Goal: Transaction & Acquisition: Purchase product/service

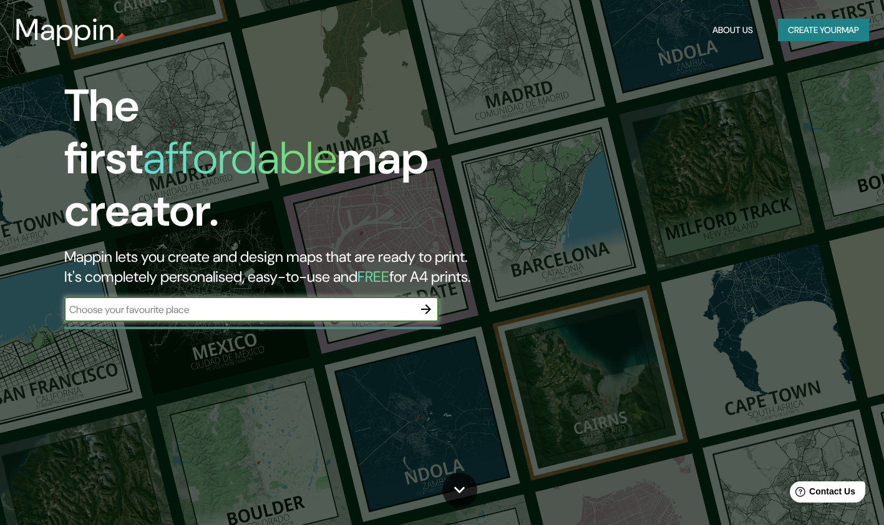
click at [380, 303] on input "text" at bounding box center [238, 310] width 349 height 14
type input "[GEOGRAPHIC_DATA]"
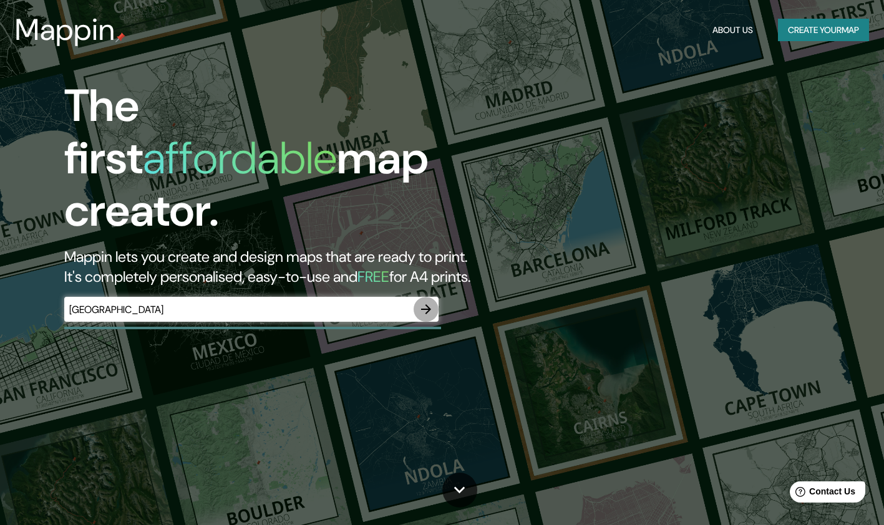
click at [428, 302] on icon "button" at bounding box center [426, 309] width 15 height 15
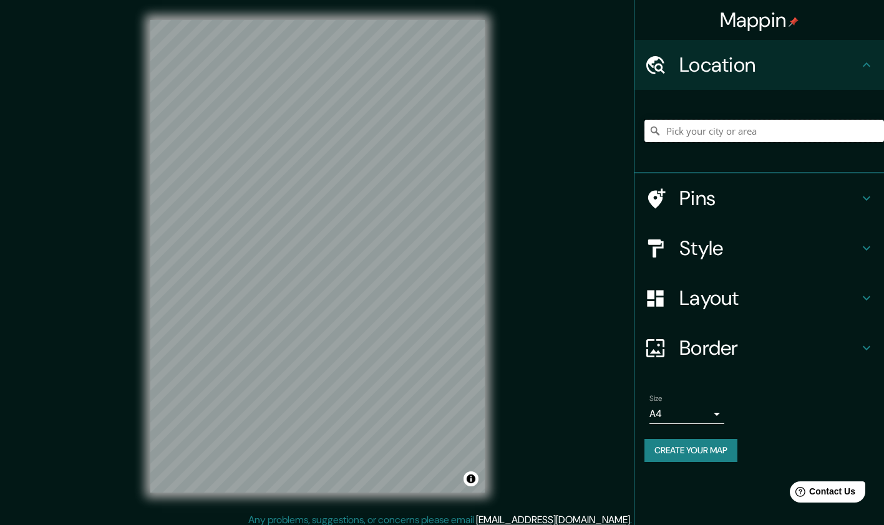
click at [757, 131] on input "Pick your city or area" at bounding box center [764, 131] width 240 height 22
click at [261, 269] on div at bounding box center [259, 273] width 10 height 10
click at [372, 271] on div at bounding box center [369, 266] width 10 height 10
click at [370, 263] on div at bounding box center [369, 266] width 10 height 10
click at [261, 269] on div at bounding box center [259, 273] width 10 height 10
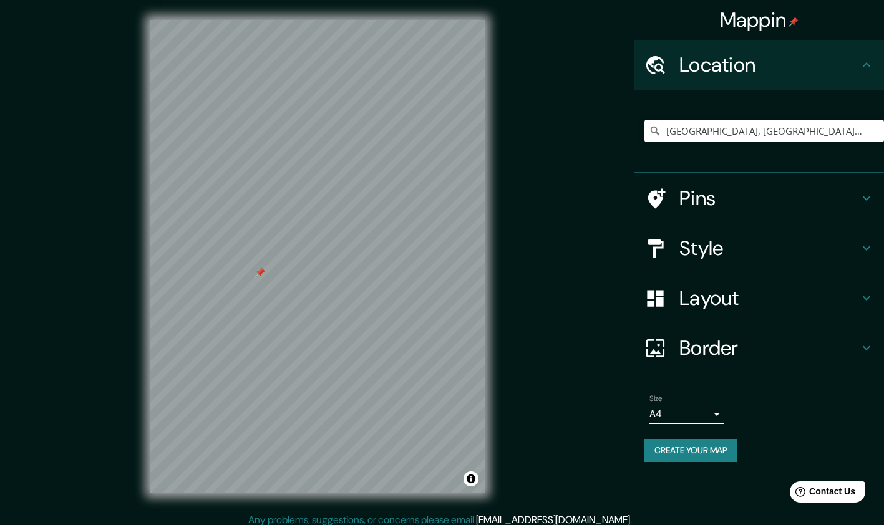
click at [259, 269] on div at bounding box center [260, 273] width 10 height 10
click at [262, 276] on div at bounding box center [260, 273] width 10 height 10
click at [714, 295] on h4 "Layout" at bounding box center [769, 298] width 180 height 25
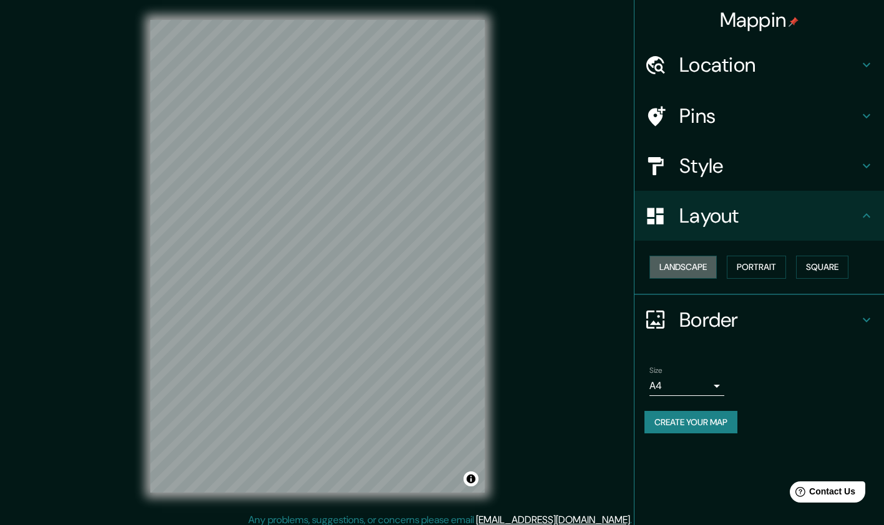
click at [699, 269] on button "Landscape" at bounding box center [682, 267] width 67 height 23
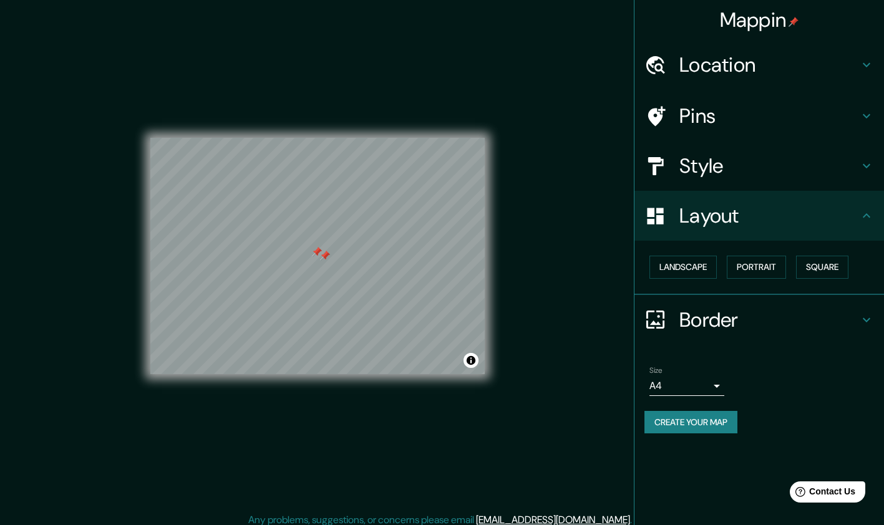
click at [324, 258] on div at bounding box center [325, 256] width 10 height 10
click at [314, 250] on div at bounding box center [317, 252] width 10 height 10
click at [324, 254] on div at bounding box center [325, 256] width 10 height 10
click at [316, 253] on div at bounding box center [317, 252] width 10 height 10
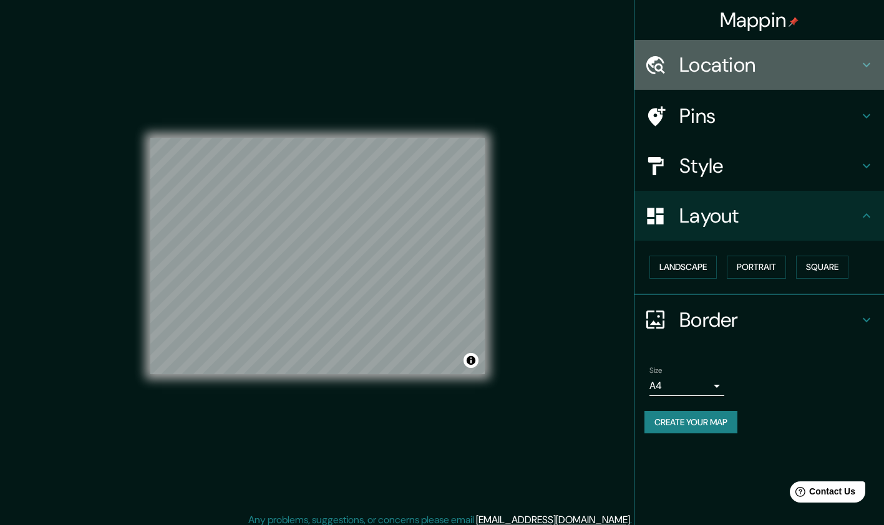
click at [698, 63] on h4 "Location" at bounding box center [769, 64] width 180 height 25
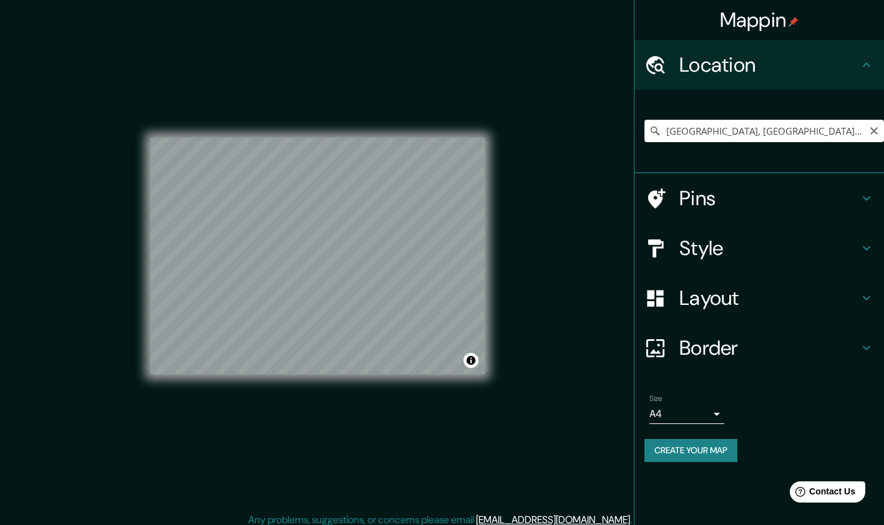
click at [682, 137] on input "[GEOGRAPHIC_DATA], [GEOGRAPHIC_DATA], [GEOGRAPHIC_DATA], [GEOGRAPHIC_DATA]" at bounding box center [764, 131] width 240 height 22
paste input "[GEOGRAPHIC_DATA], [STREET_ADDRESS]"
click at [733, 127] on input "[STREET_ADDRESS]" at bounding box center [764, 131] width 240 height 22
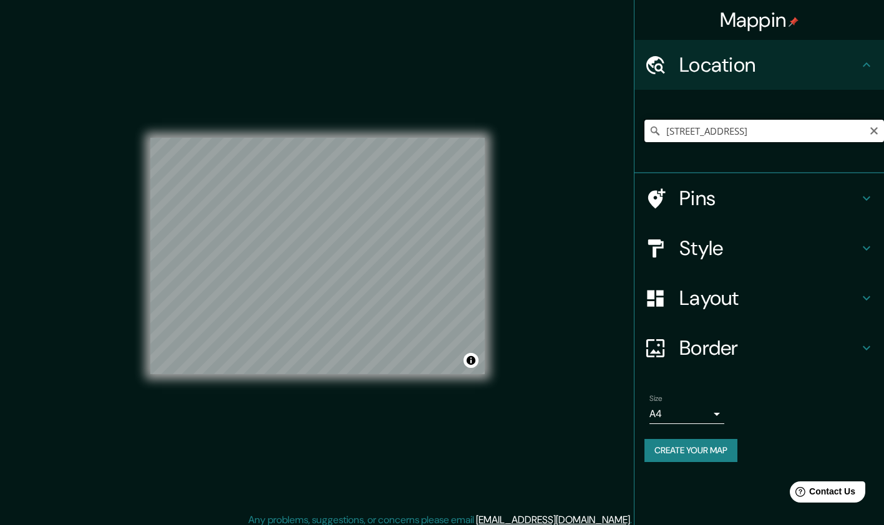
click at [733, 127] on input "[STREET_ADDRESS]" at bounding box center [764, 131] width 240 height 22
paste input "[GEOGRAPHIC_DATA], [STREET_ADDRESS]"
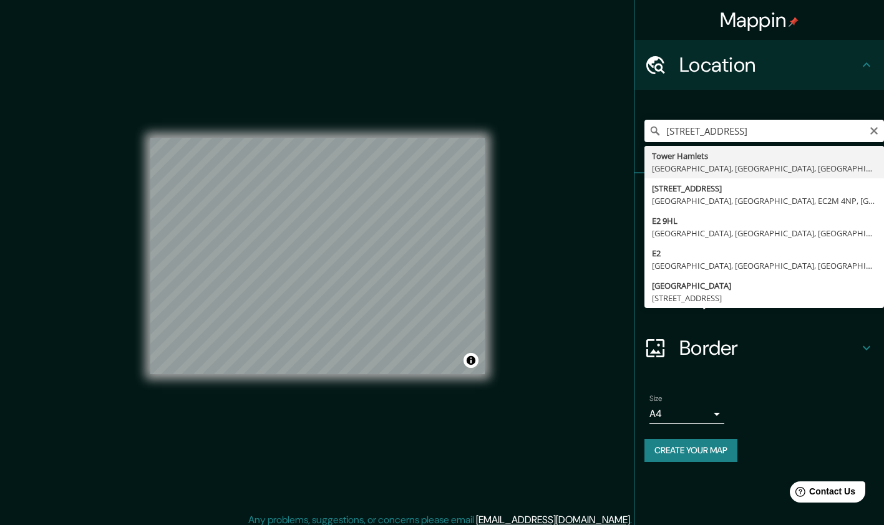
type input "[STREET_ADDRESS]"
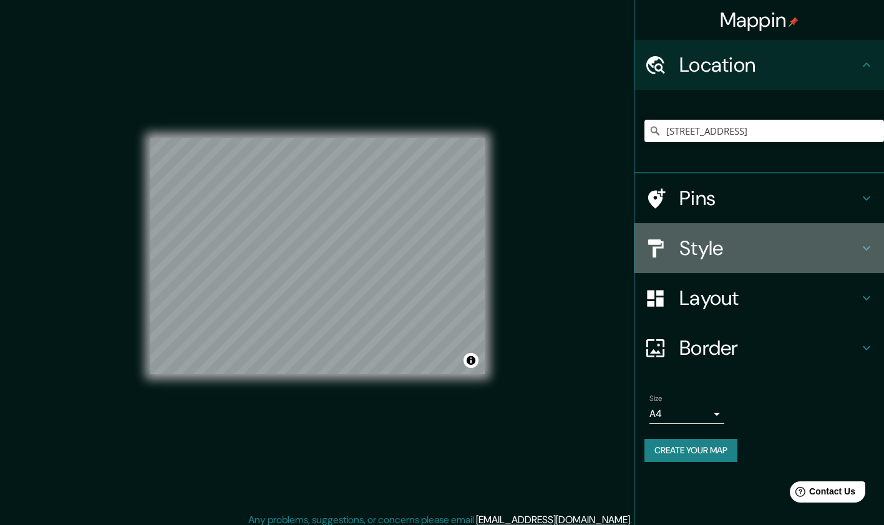
click at [694, 248] on h4 "Style" at bounding box center [769, 248] width 180 height 25
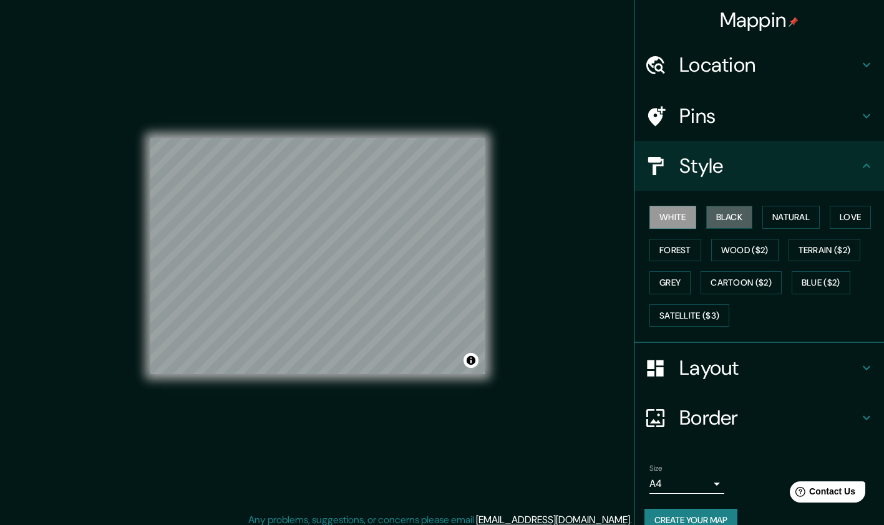
click at [722, 220] on button "Black" at bounding box center [729, 217] width 47 height 23
click at [671, 219] on button "White" at bounding box center [672, 217] width 47 height 23
click at [764, 210] on button "Natural" at bounding box center [790, 217] width 57 height 23
click at [720, 212] on button "Black" at bounding box center [729, 217] width 47 height 23
click at [664, 274] on button "Grey" at bounding box center [669, 282] width 41 height 23
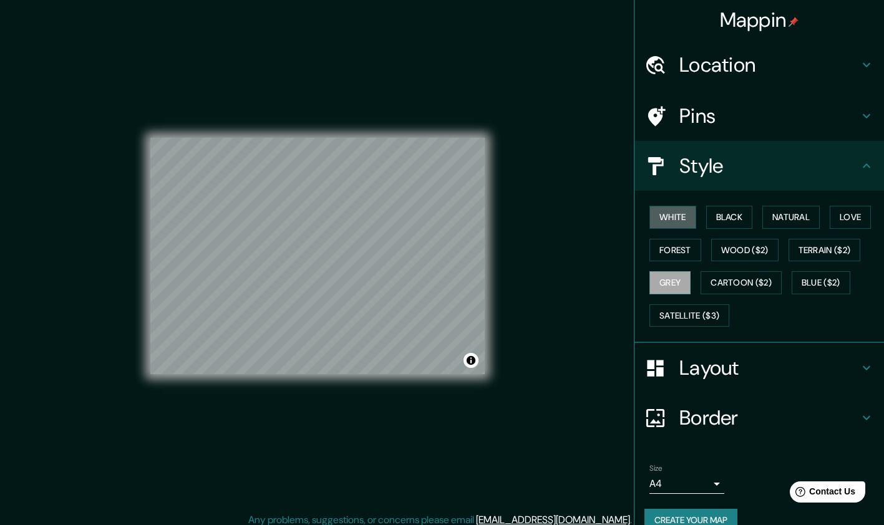
click at [657, 220] on button "White" at bounding box center [672, 217] width 47 height 23
